Goal: Communication & Community: Connect with others

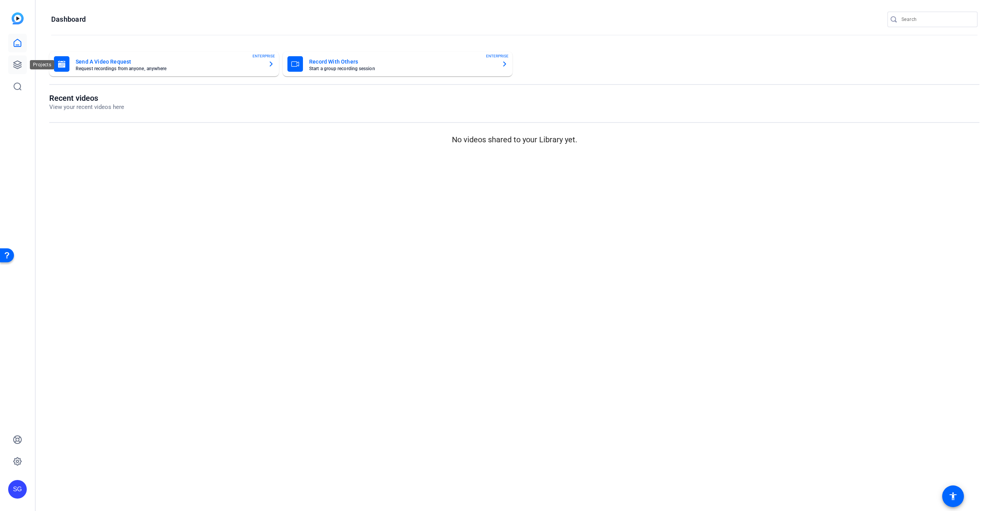
click at [15, 64] on icon at bounding box center [17, 64] width 9 height 9
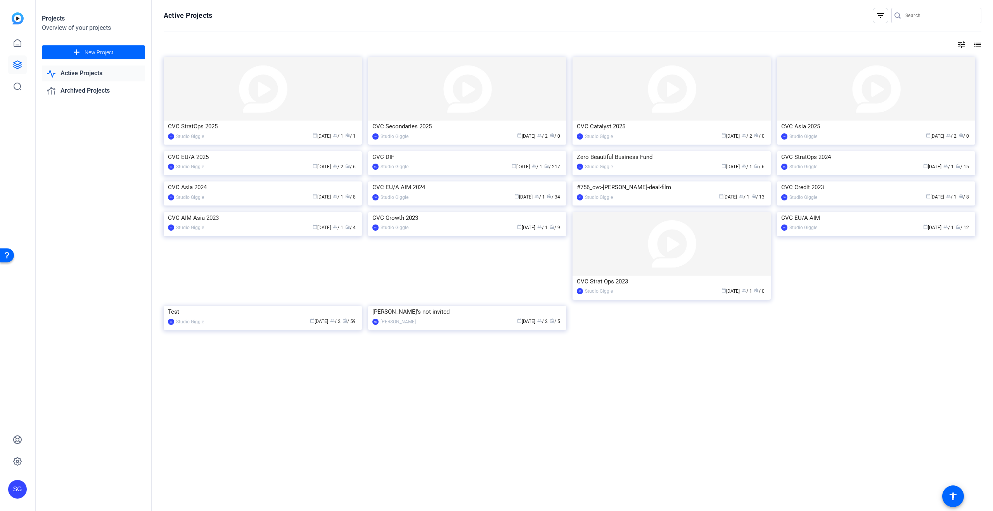
click at [259, 134] on div "calendar_today [DATE] group / 1 radio / 1" at bounding box center [283, 136] width 150 height 8
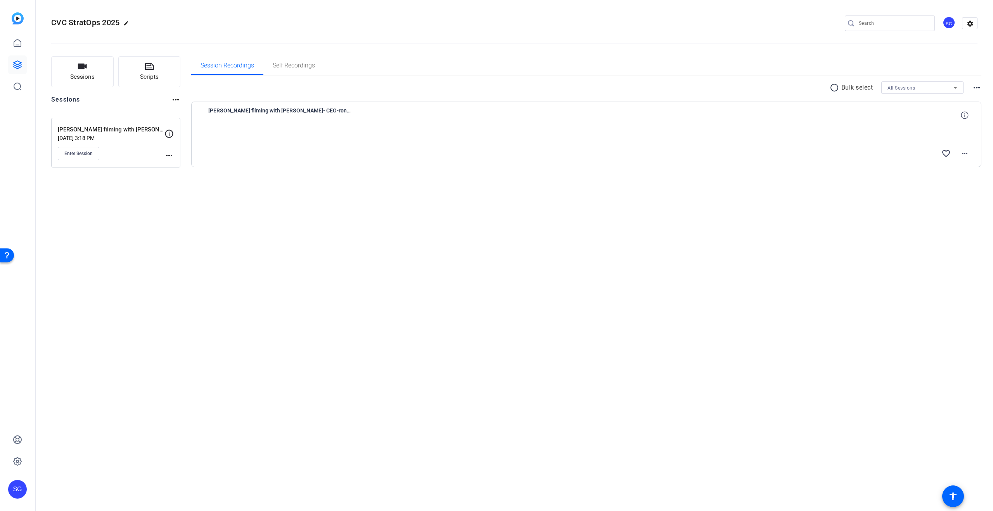
click at [173, 158] on mat-icon "more_horiz" at bounding box center [169, 155] width 9 height 9
click at [194, 168] on span "Edit Session" at bounding box center [188, 166] width 35 height 9
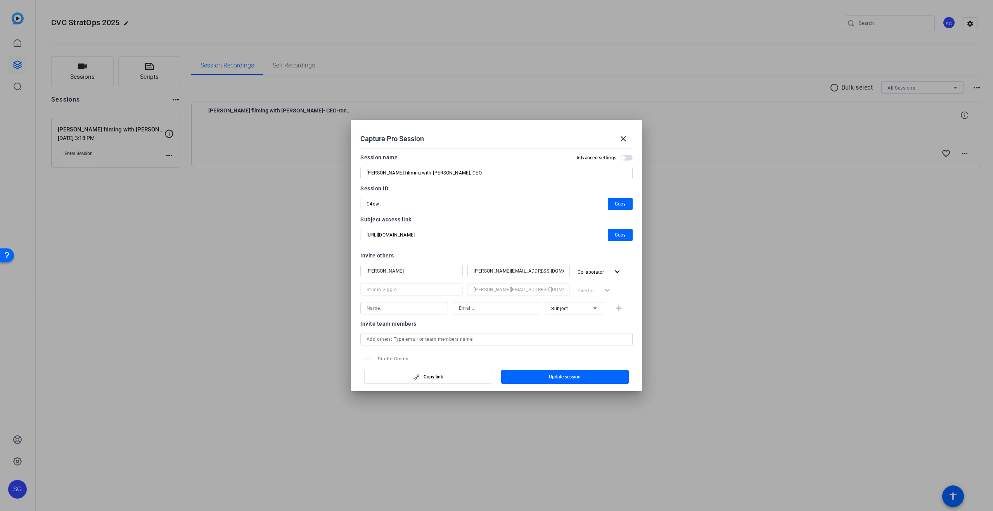
scroll to position [29, 0]
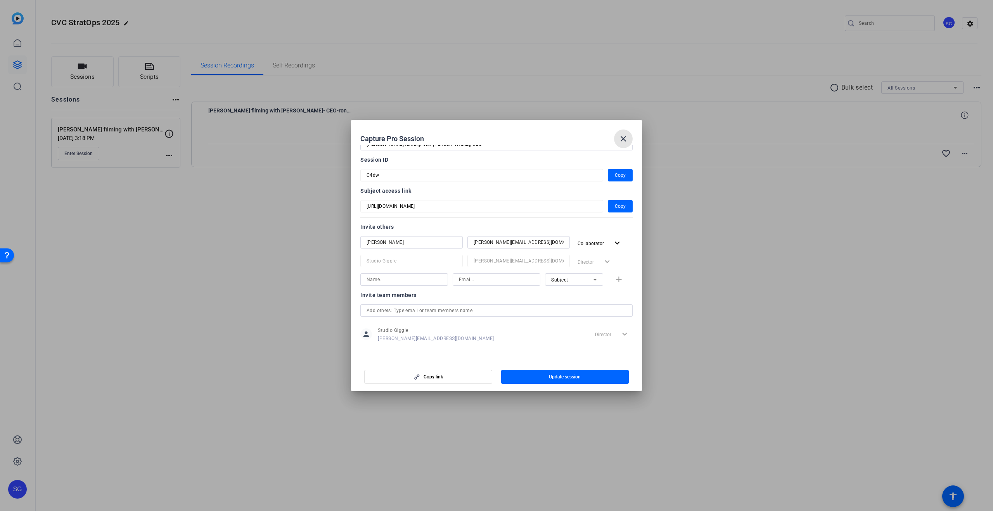
drag, startPoint x: 628, startPoint y: 137, endPoint x: 521, endPoint y: 142, distance: 107.2
click at [628, 137] on mat-icon "close" at bounding box center [623, 138] width 9 height 9
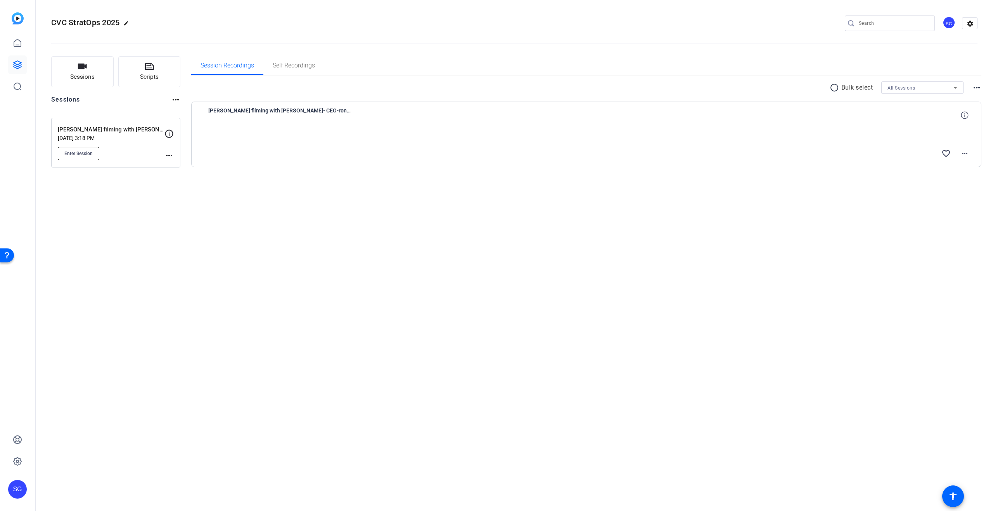
click at [88, 158] on button "Enter Session" at bounding box center [79, 153] width 42 height 13
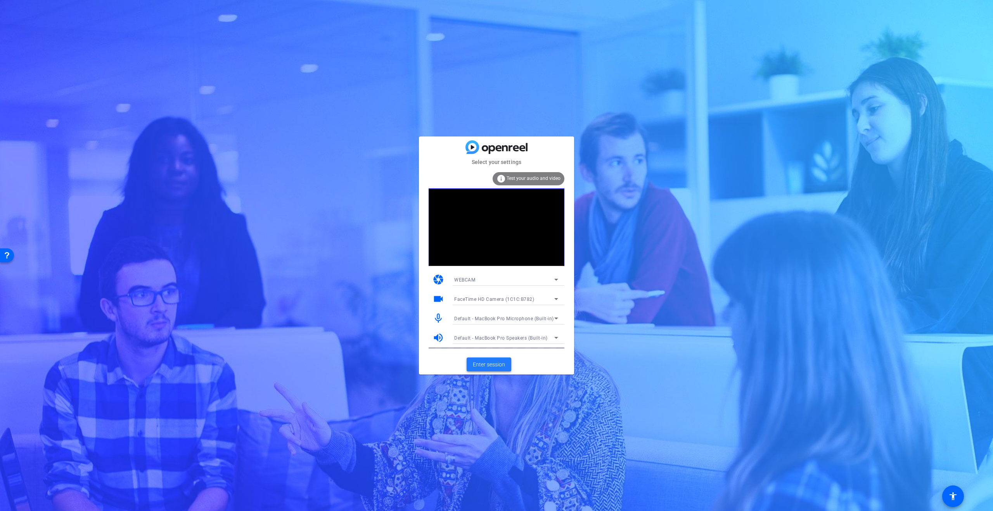
click at [494, 365] on span "Enter session" at bounding box center [489, 365] width 32 height 8
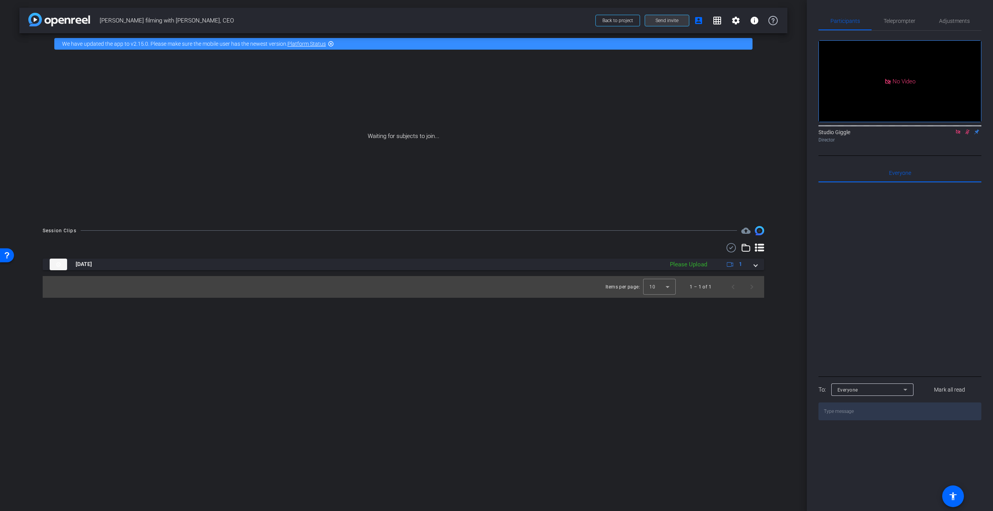
click at [662, 20] on span "Send invite" at bounding box center [667, 20] width 23 height 6
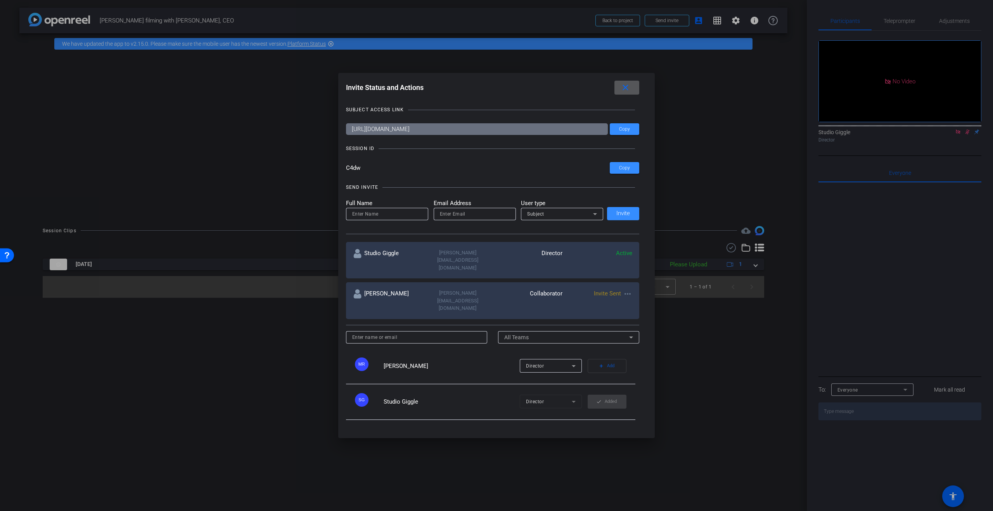
click at [573, 395] on mat-form-field "Director" at bounding box center [551, 402] width 62 height 14
click at [627, 289] on mat-icon "more_horiz" at bounding box center [627, 293] width 9 height 9
drag, startPoint x: 666, startPoint y: 301, endPoint x: 611, endPoint y: 289, distance: 56.4
click at [666, 301] on span "Re-Send Invite" at bounding box center [658, 301] width 58 height 9
click at [391, 215] on input at bounding box center [387, 214] width 70 height 9
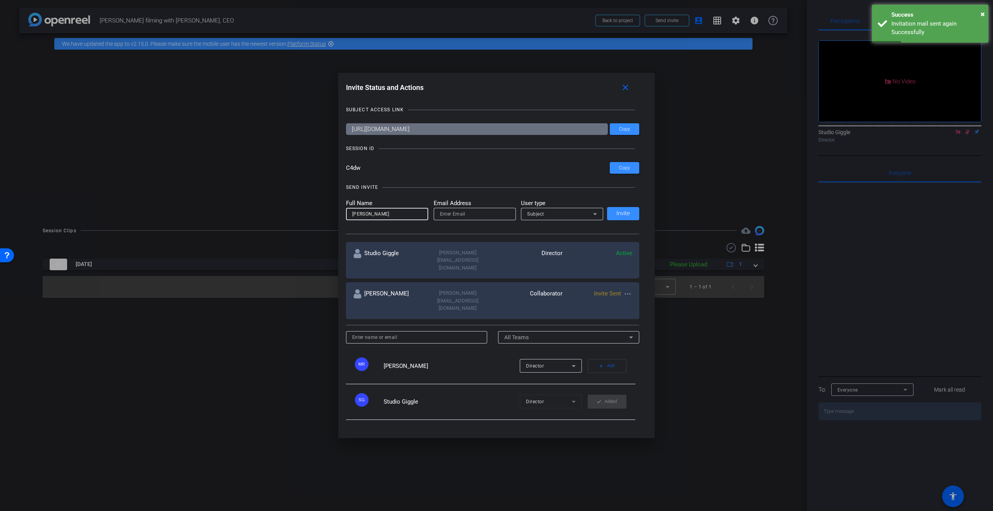
type input "Danielle Shaffer"
type input "dshaffer@cvc.com"
click at [612, 215] on span at bounding box center [623, 213] width 32 height 19
click at [395, 212] on input at bounding box center [387, 214] width 70 height 9
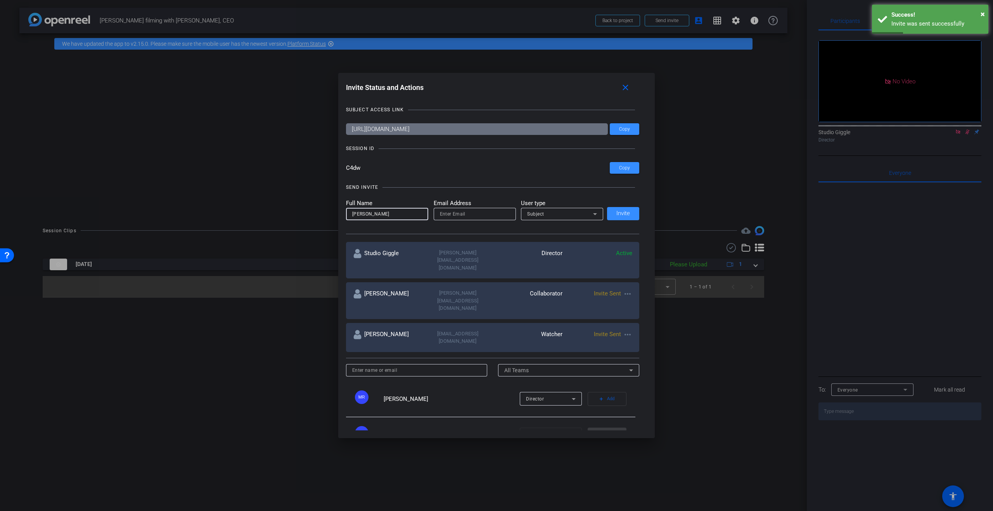
type input "Jodi Dawson"
type input "jdawson@cvc.com"
drag, startPoint x: 647, startPoint y: 222, endPoint x: 640, endPoint y: 222, distance: 7.0
click at [646, 222] on div "SUBJECT ACCESS LINK https://capture.openreel.com/subject/MODE_OTP?otp=C4dw Copy…" at bounding box center [496, 264] width 301 height 333
click at [629, 214] on span "Invite" at bounding box center [624, 214] width 14 height 6
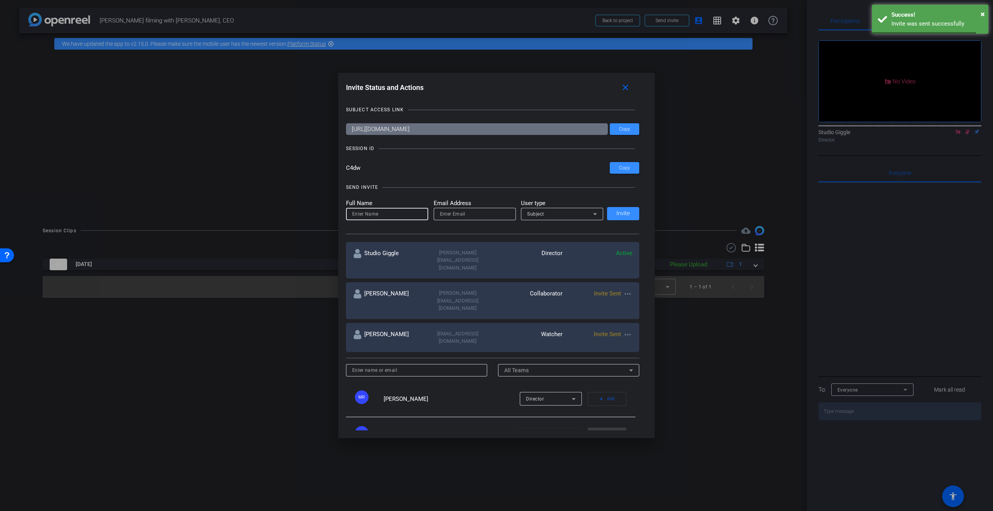
click at [376, 213] on input at bounding box center [387, 214] width 70 height 9
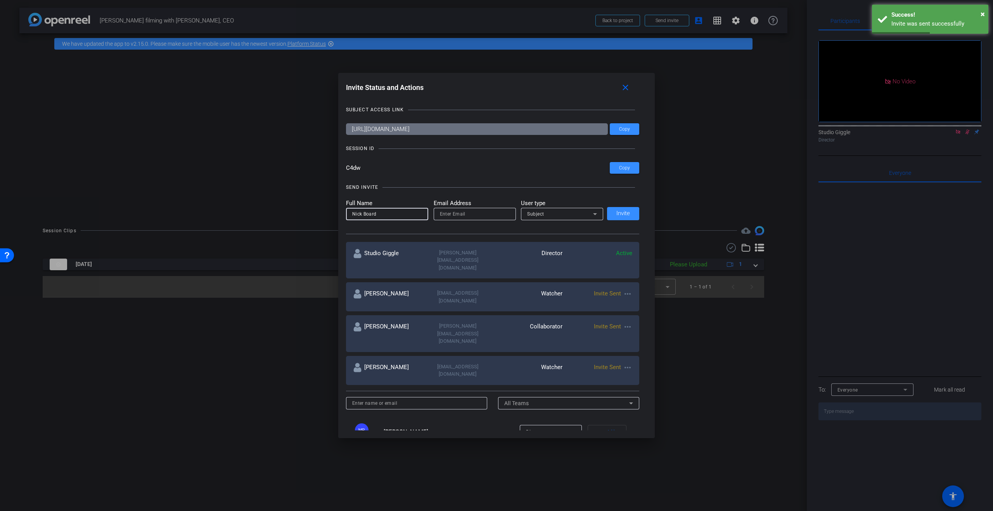
type input "Nick Board"
type input "nboard@cvc.com"
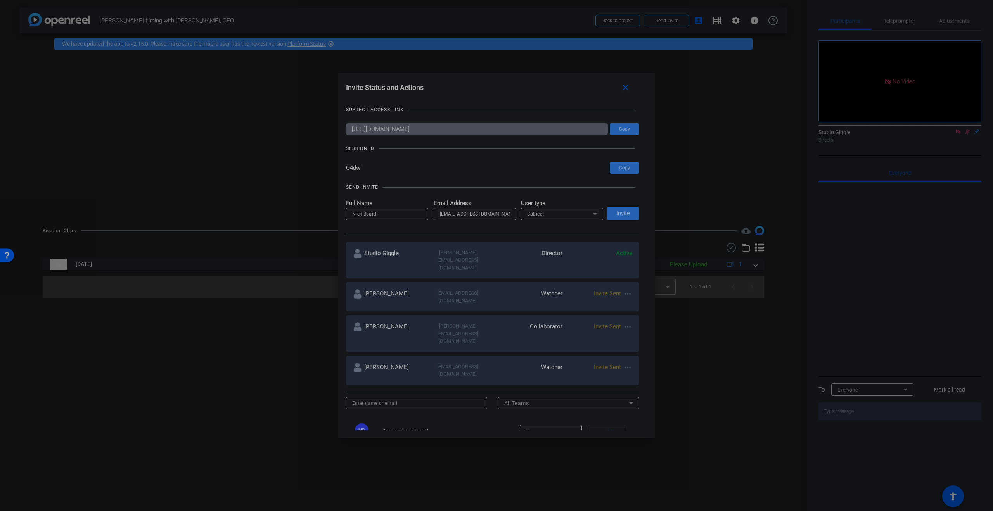
click at [563, 211] on div "Subject" at bounding box center [560, 214] width 66 height 10
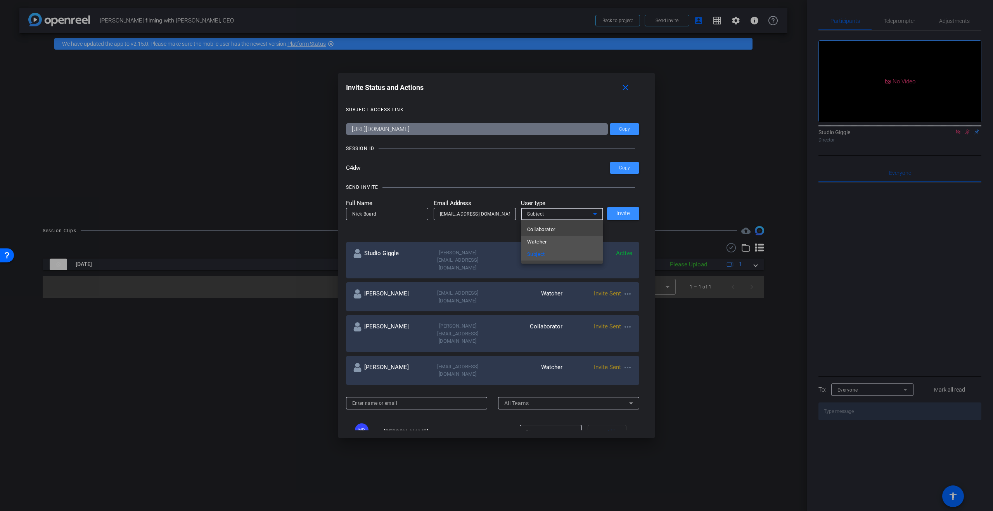
click at [549, 239] on mat-option "Watcher" at bounding box center [562, 242] width 82 height 12
click at [617, 214] on span "Invite" at bounding box center [624, 214] width 14 height 6
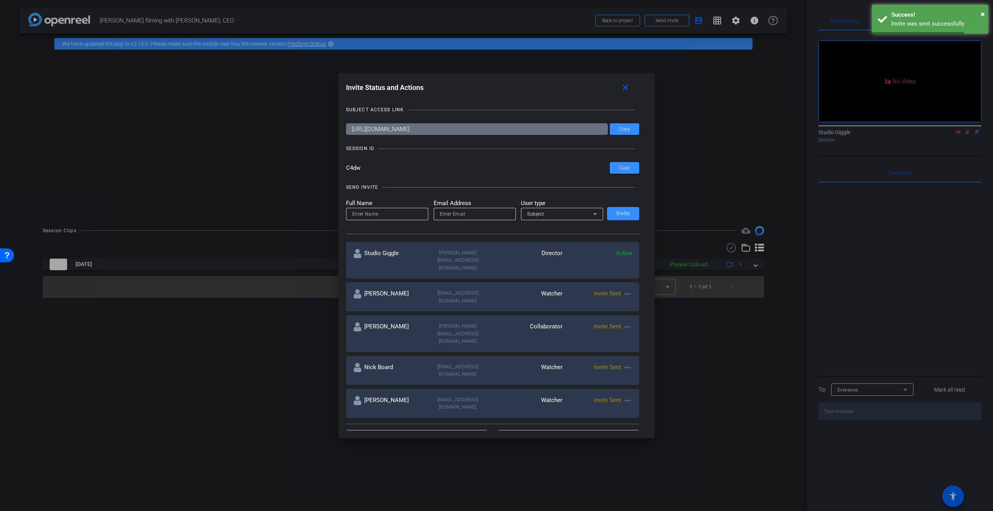
click at [380, 213] on input at bounding box center [387, 214] width 70 height 9
type input "Milena Raschia"
type input "milena@studiogiggle.co.uk"
click at [615, 210] on span at bounding box center [623, 213] width 32 height 19
click at [618, 86] on span at bounding box center [627, 87] width 25 height 19
